Goal: Task Accomplishment & Management: Complete application form

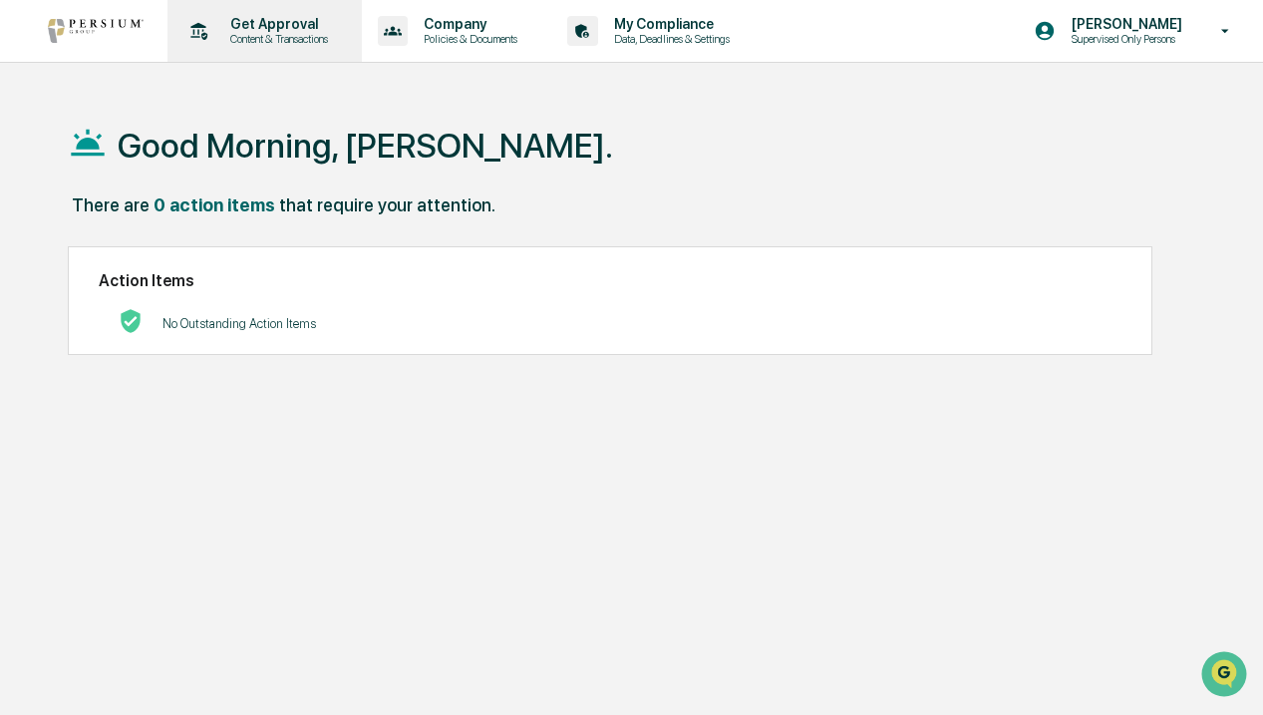
click at [277, 45] on p "Content & Transactions" at bounding box center [276, 39] width 124 height 14
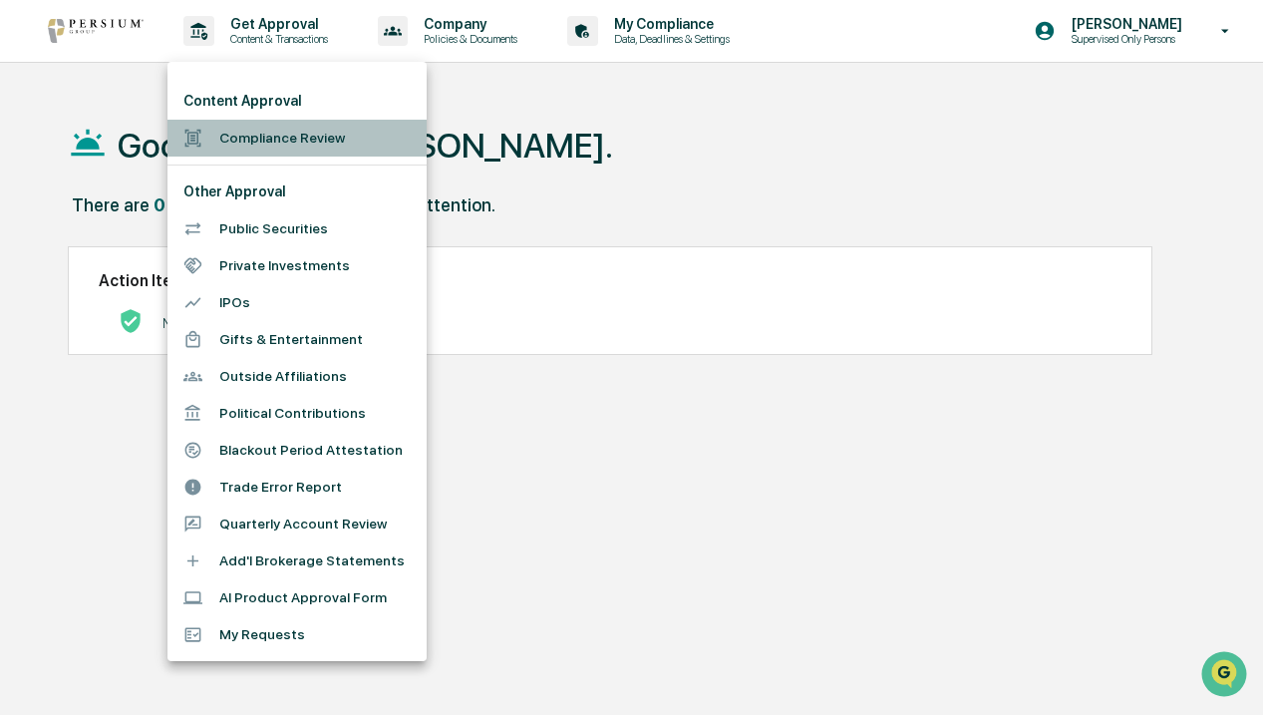
click at [303, 136] on li "Compliance Review" at bounding box center [297, 138] width 259 height 37
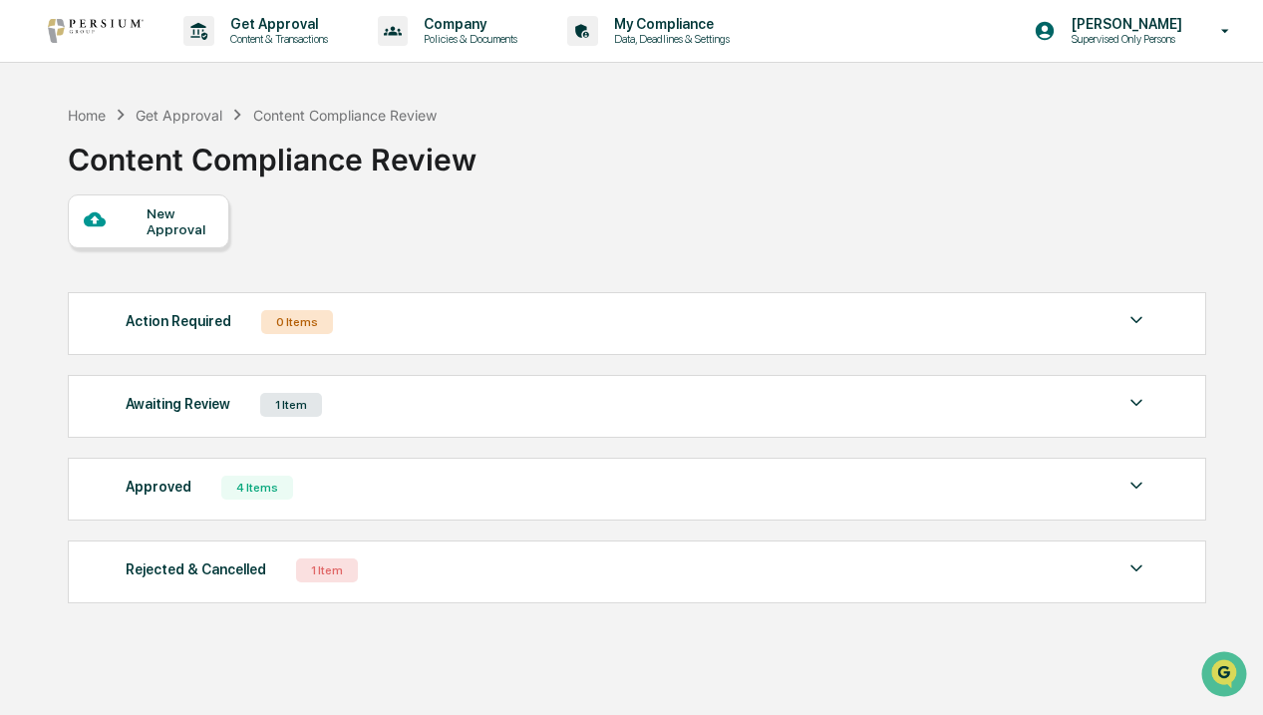
click at [275, 406] on div "1 Item" at bounding box center [291, 405] width 62 height 24
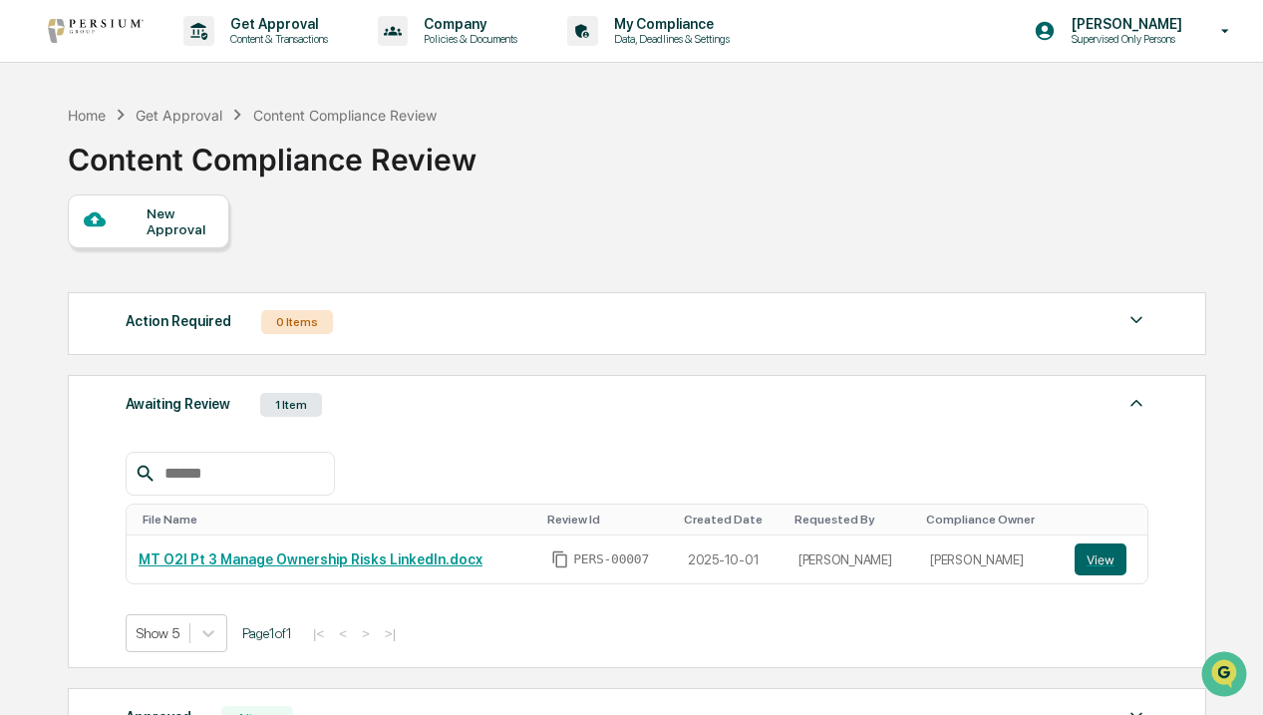
click at [491, 371] on div "Action Required 0 Items No data to display Show 5 Page 1 of 0 |< < > >| Awaitin…" at bounding box center [636, 562] width 1137 height 561
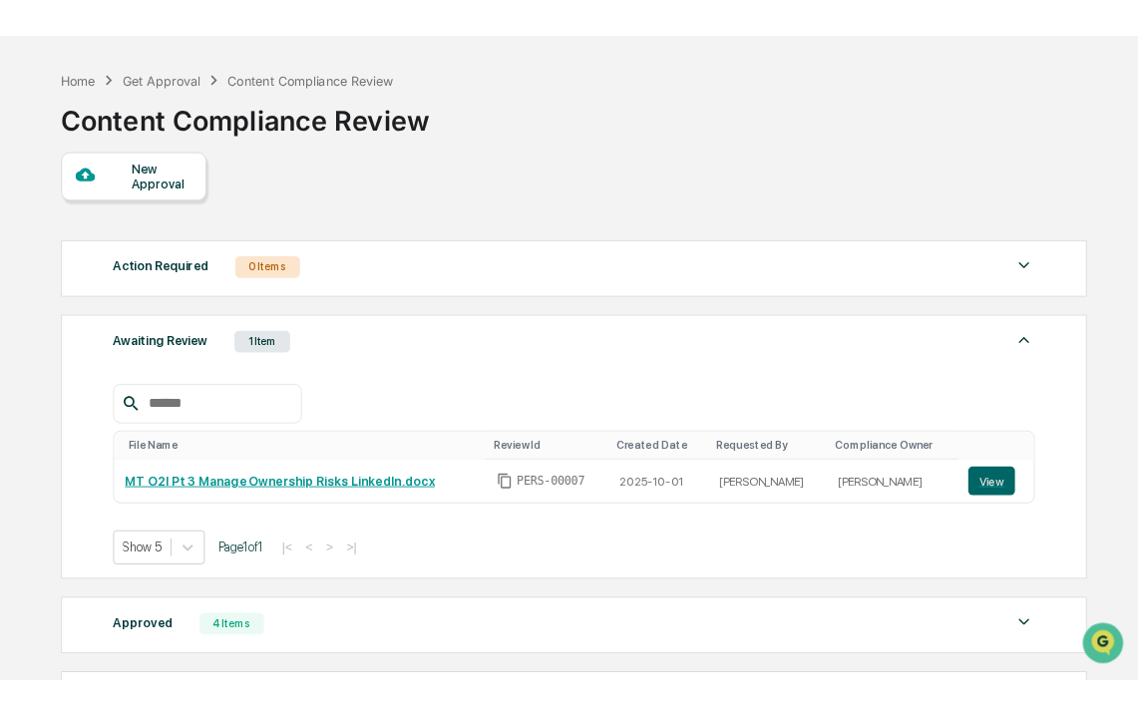
scroll to position [91, 0]
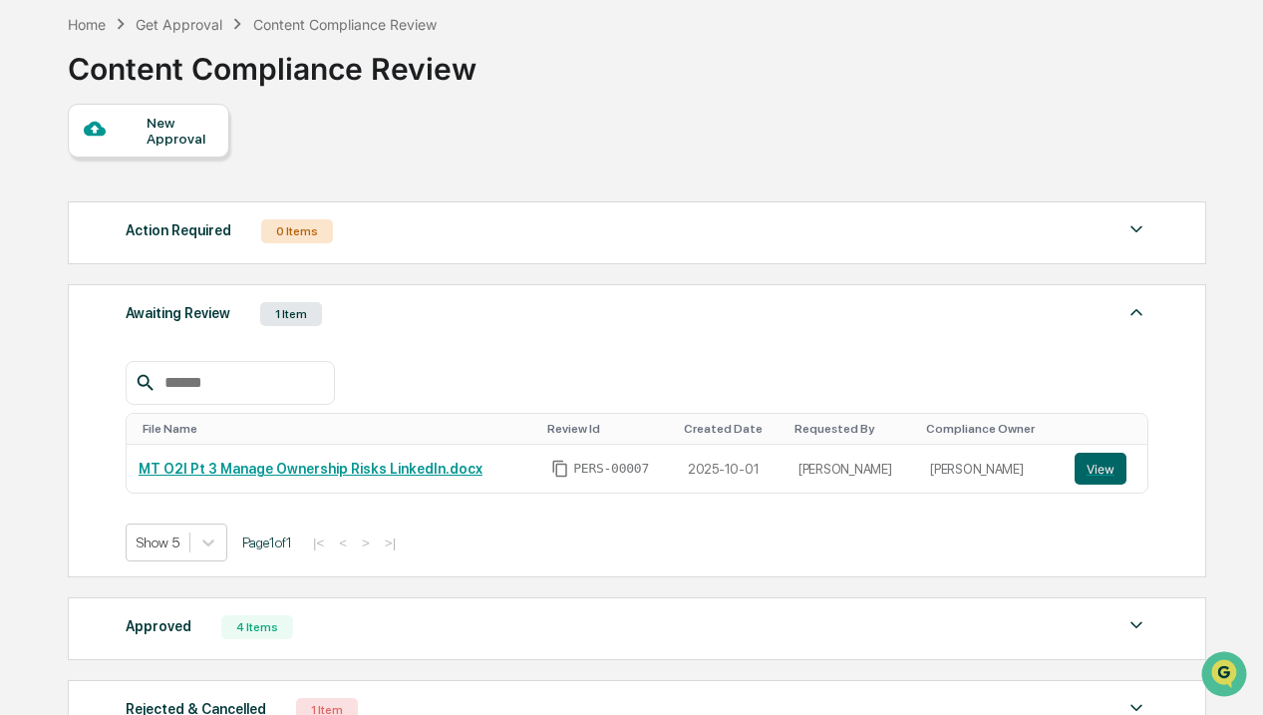
click at [166, 136] on div "New Approval" at bounding box center [180, 131] width 67 height 32
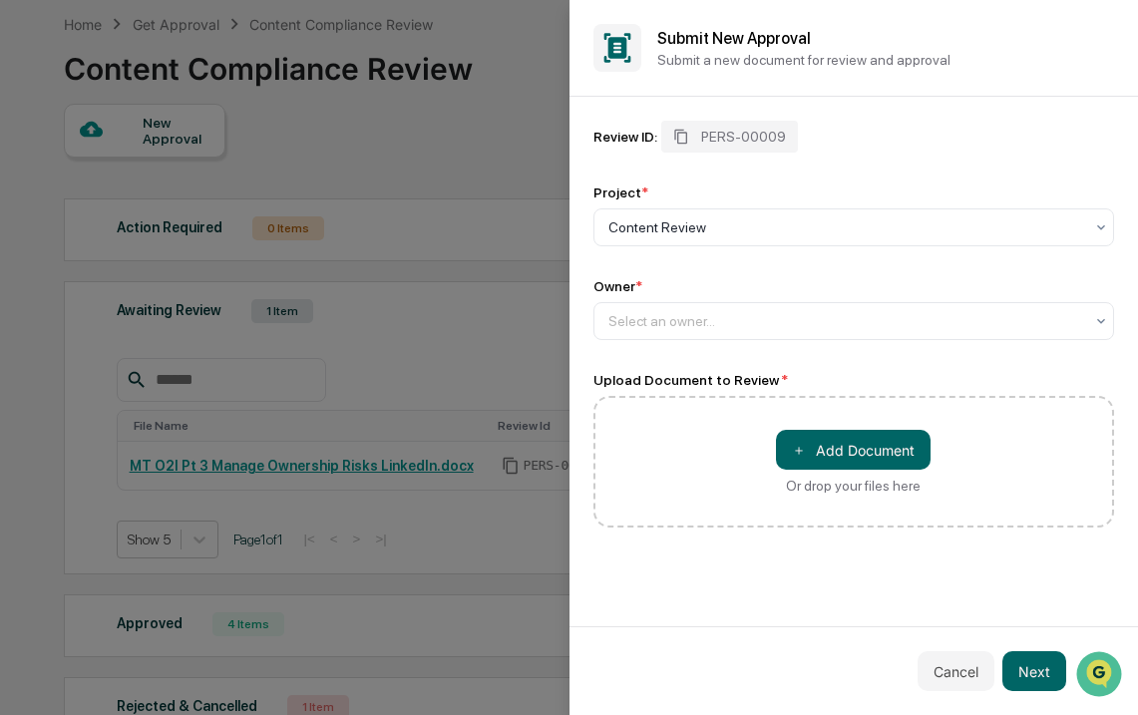
click at [863, 294] on div "Owner *" at bounding box center [854, 286] width 522 height 16
click at [853, 318] on div at bounding box center [846, 321] width 476 height 20
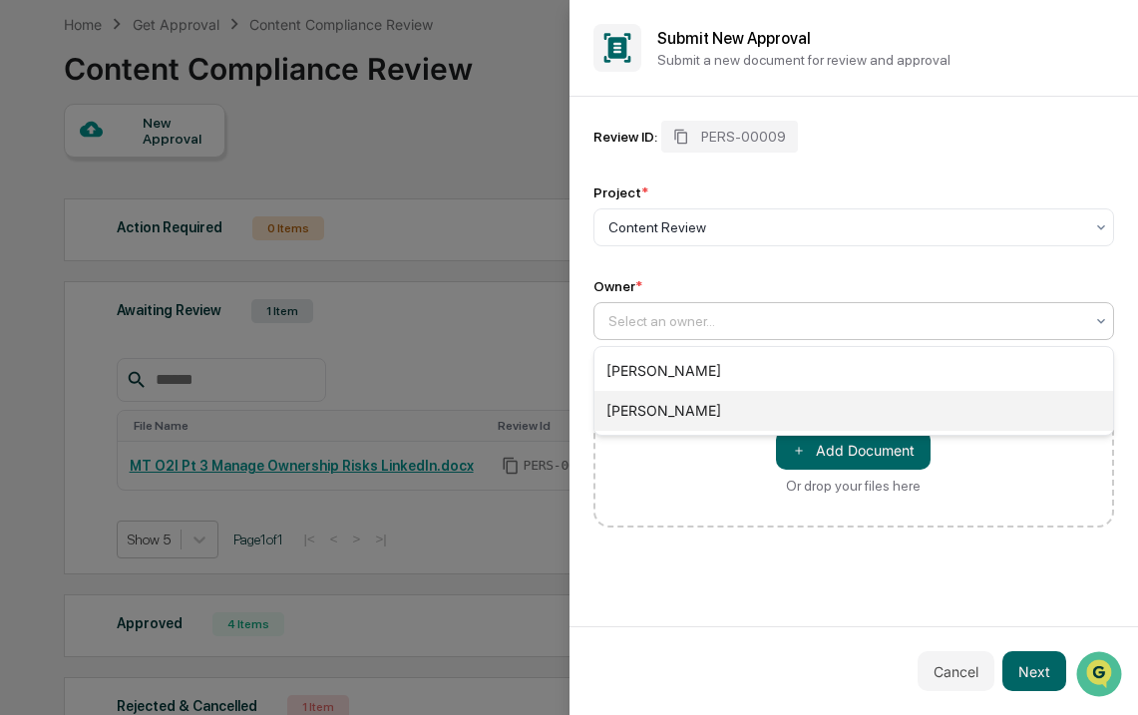
click at [802, 405] on div "[PERSON_NAME]" at bounding box center [854, 411] width 520 height 40
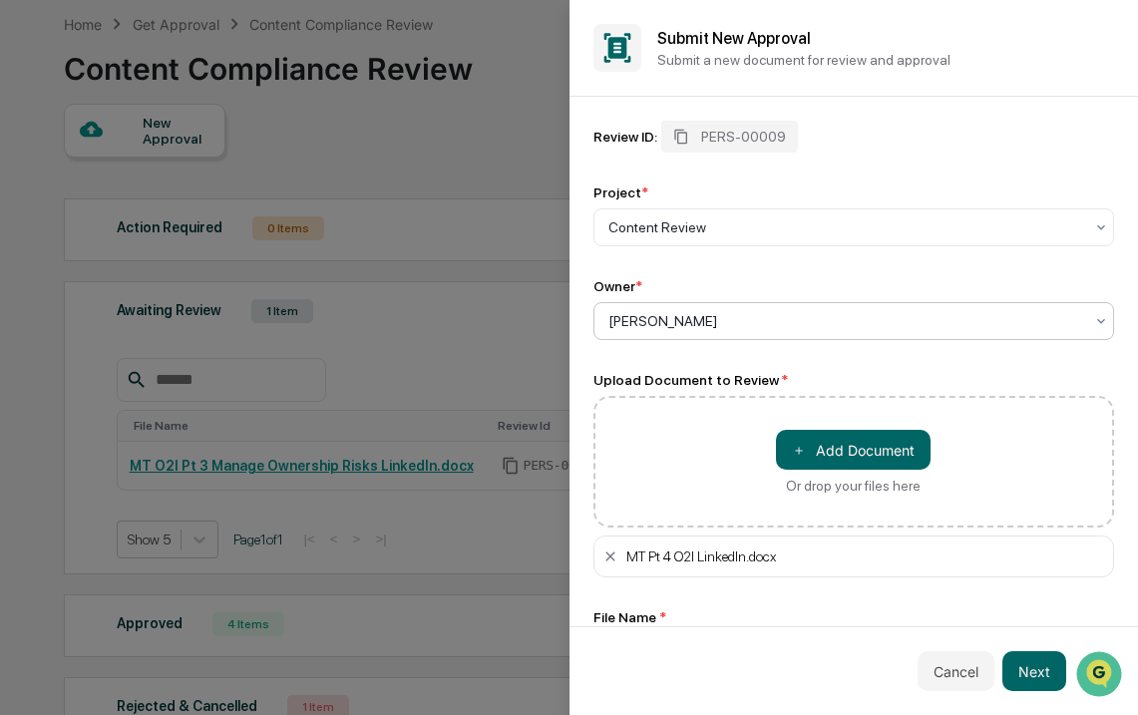
scroll to position [71, 0]
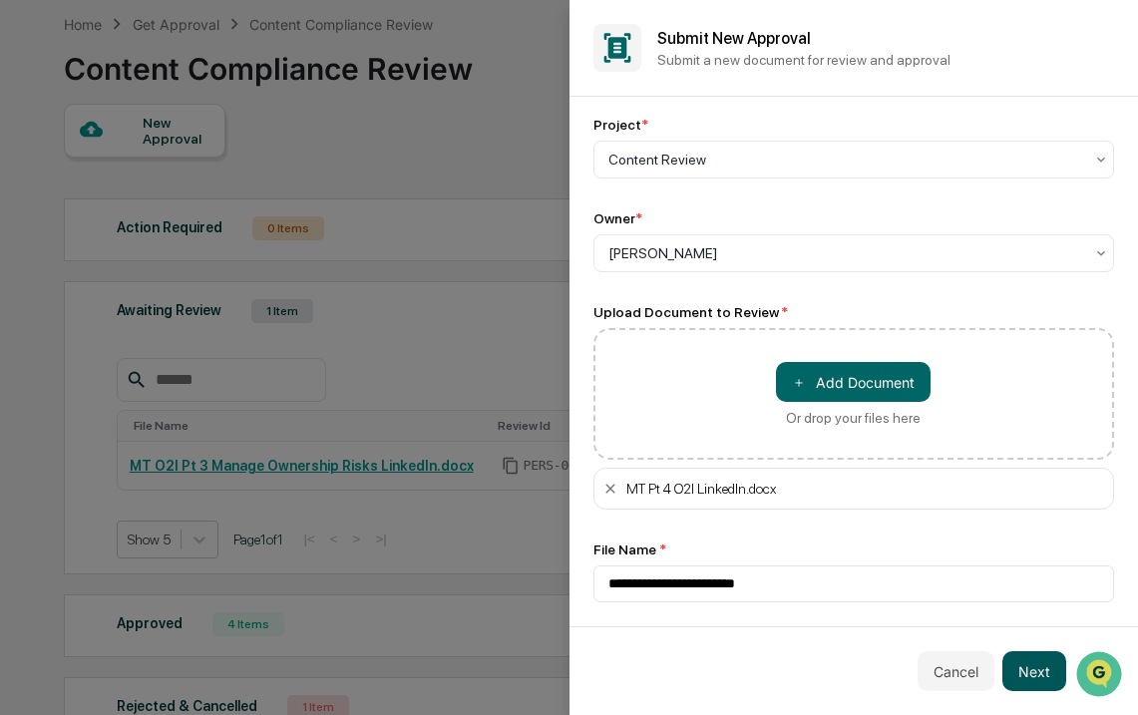
click at [1029, 669] on button "Next" at bounding box center [1034, 671] width 64 height 40
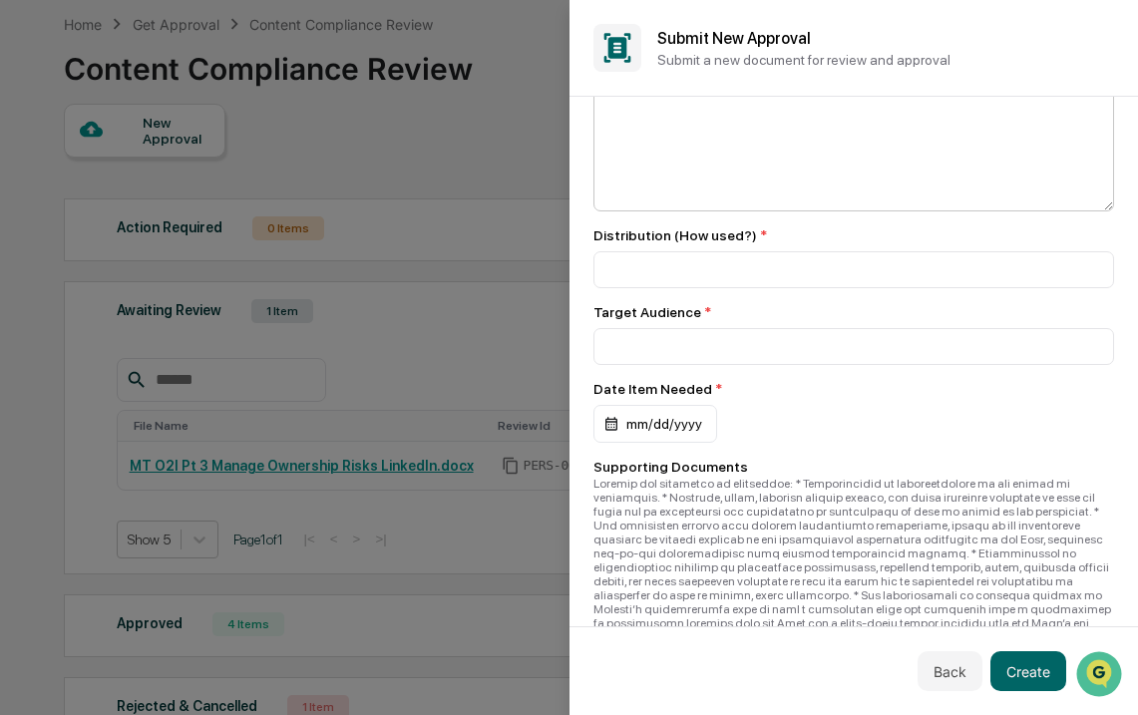
scroll to position [0, 0]
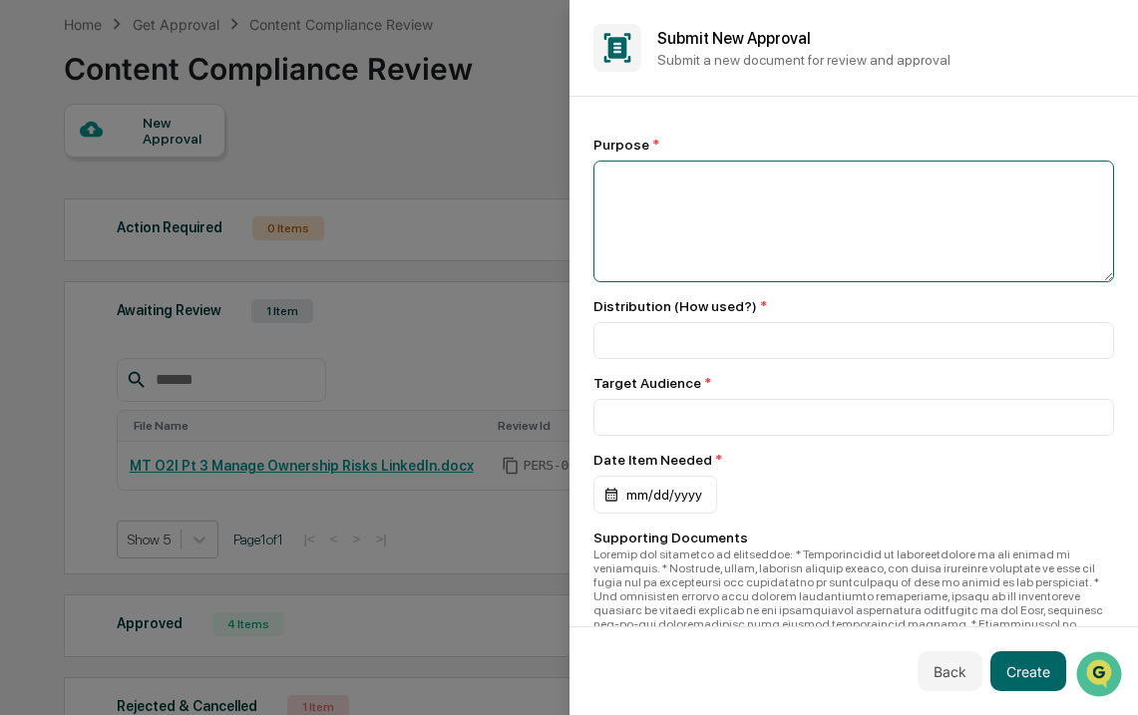
click at [763, 205] on textarea at bounding box center [854, 222] width 522 height 122
type textarea "**********"
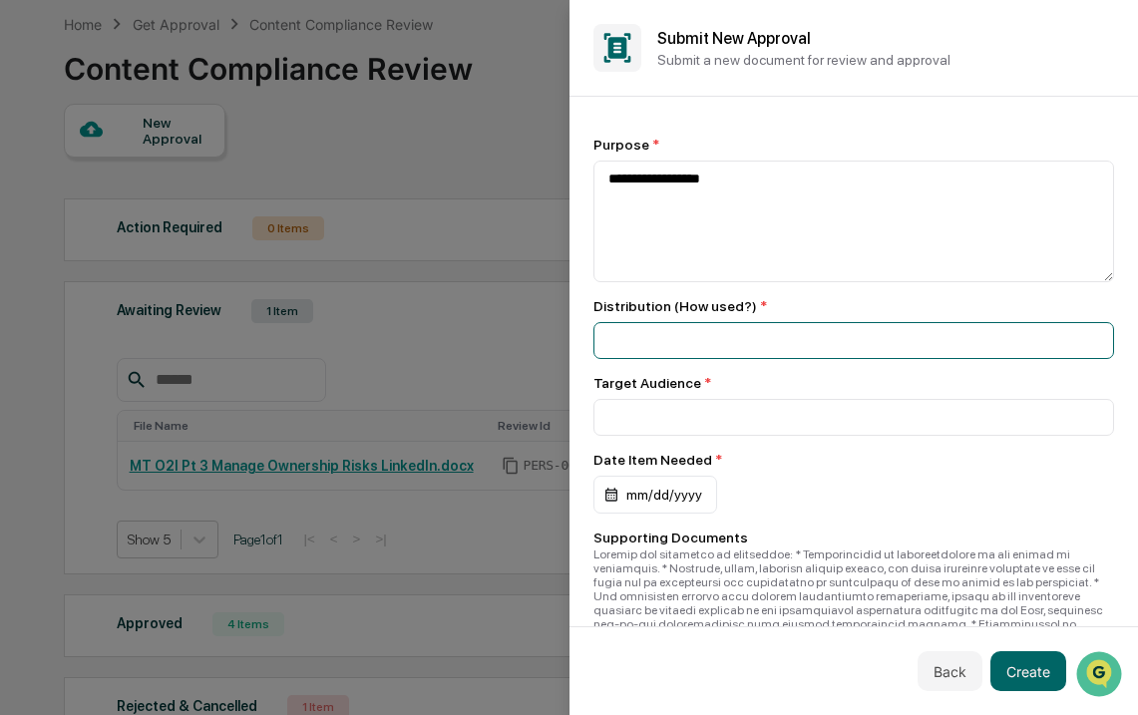
click at [684, 339] on input at bounding box center [854, 340] width 522 height 37
type input "********"
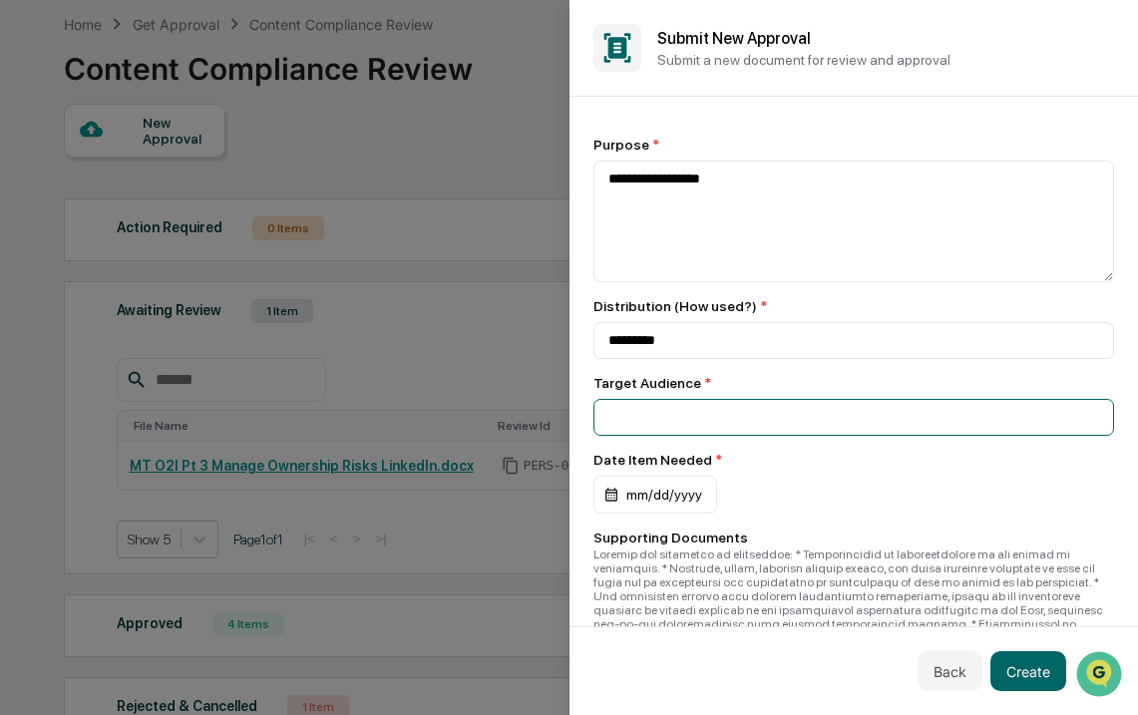
click at [691, 429] on input at bounding box center [854, 417] width 522 height 37
type input "*"
type input "**********"
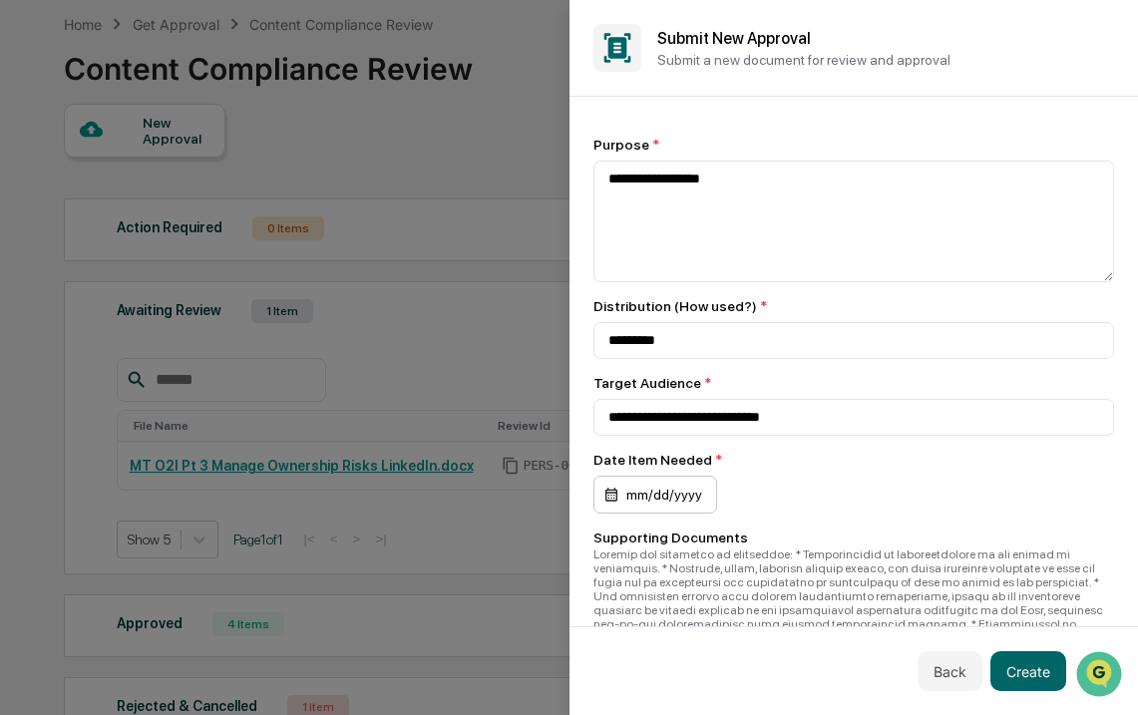
click at [629, 512] on div "mm/dd/yyyy" at bounding box center [655, 495] width 124 height 38
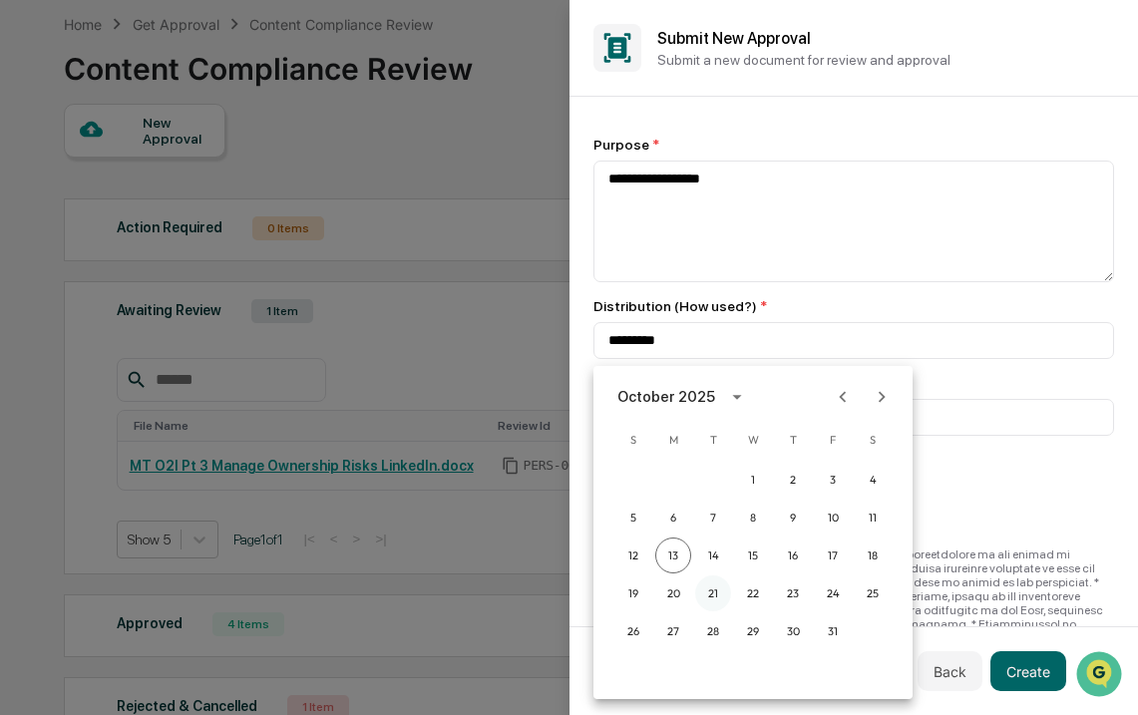
click at [702, 589] on button "21" at bounding box center [713, 593] width 36 height 36
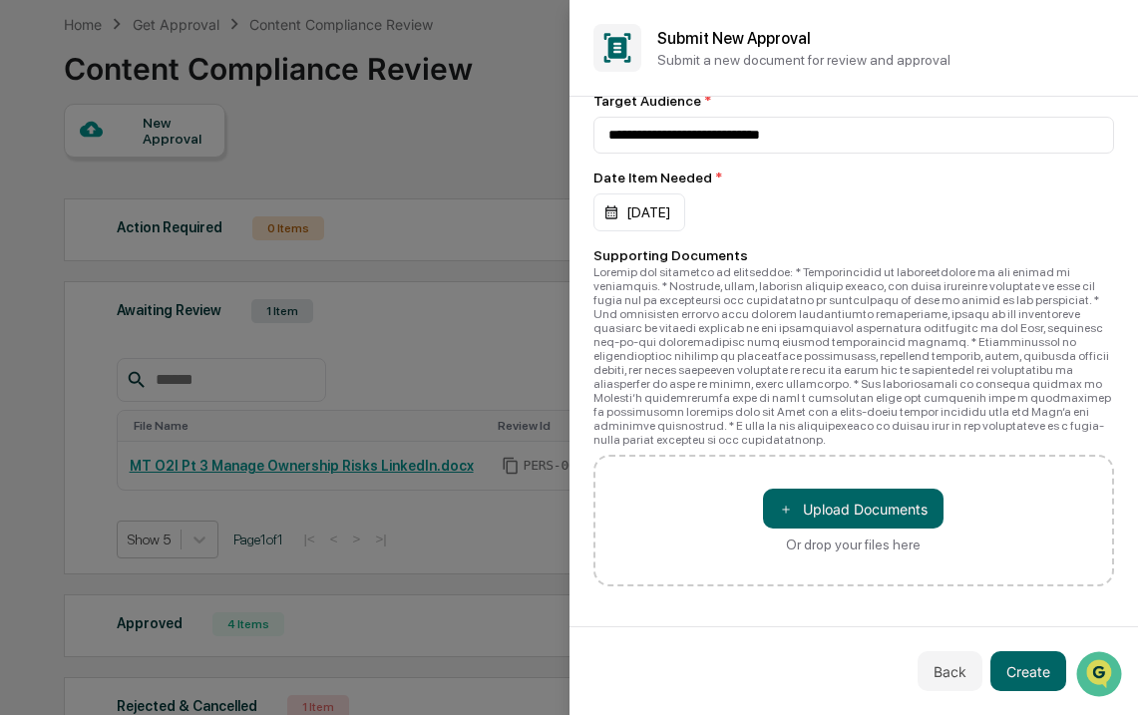
scroll to position [301, 0]
click at [1020, 666] on button "Create" at bounding box center [1028, 671] width 76 height 40
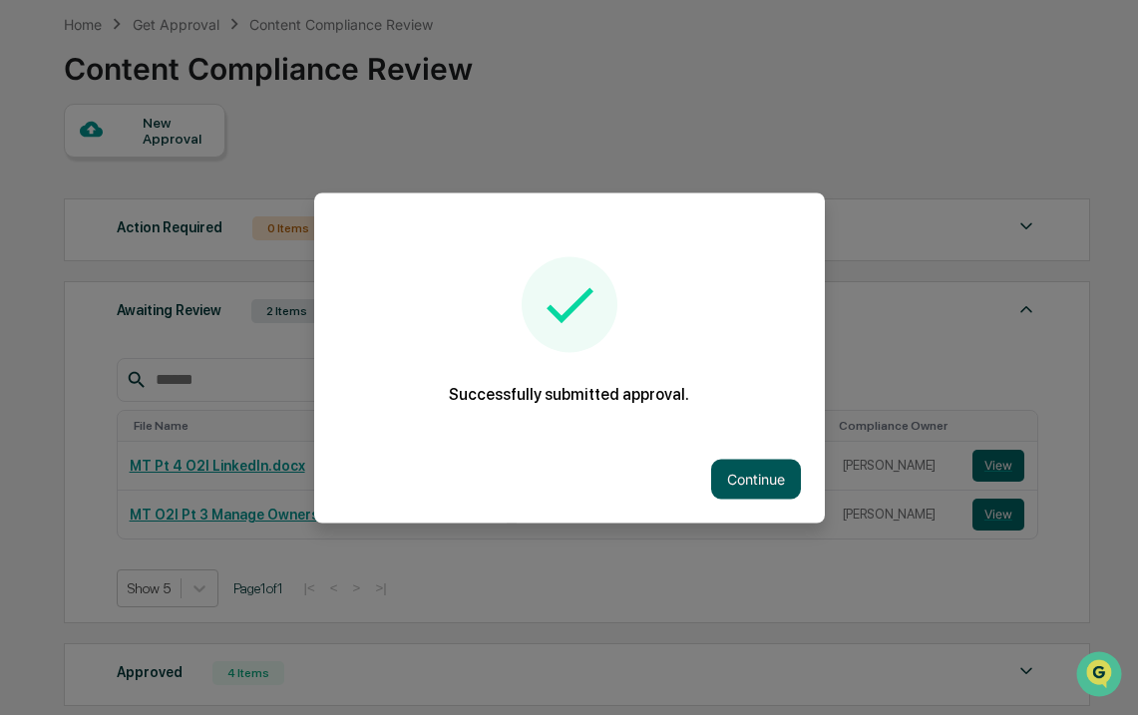
click at [768, 481] on button "Continue" at bounding box center [756, 479] width 90 height 40
